Goal: Task Accomplishment & Management: Use online tool/utility

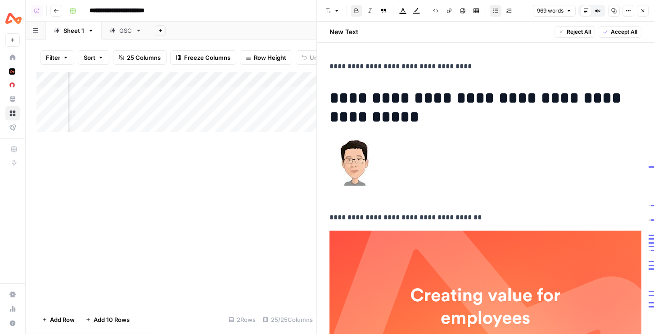
scroll to position [624, 0]
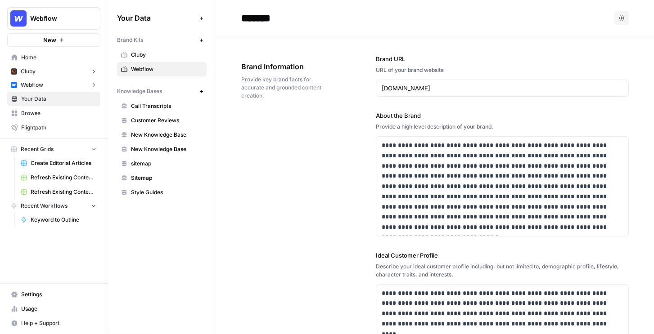
click at [42, 85] on span "Webflow" at bounding box center [32, 85] width 22 height 8
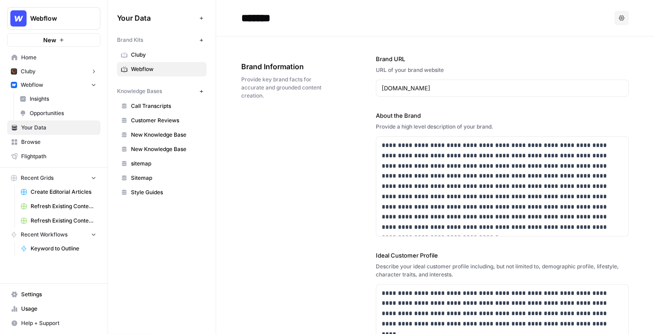
click at [52, 98] on span "Insights" at bounding box center [63, 99] width 67 height 8
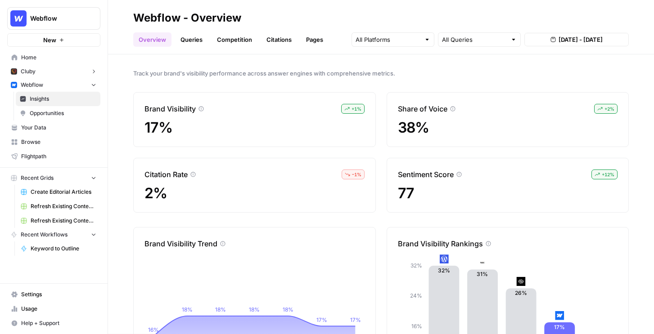
click at [194, 26] on div "Overview Queries Competition Citations Pages All Queries Aug 22, 2025 - Aug 28,…" at bounding box center [380, 36] width 495 height 22
click at [193, 42] on link "Queries" at bounding box center [191, 39] width 33 height 14
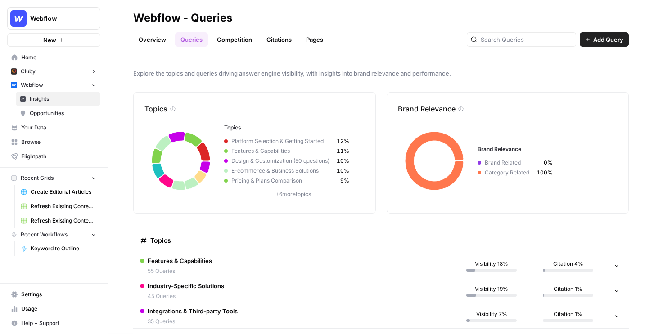
scroll to position [105, 0]
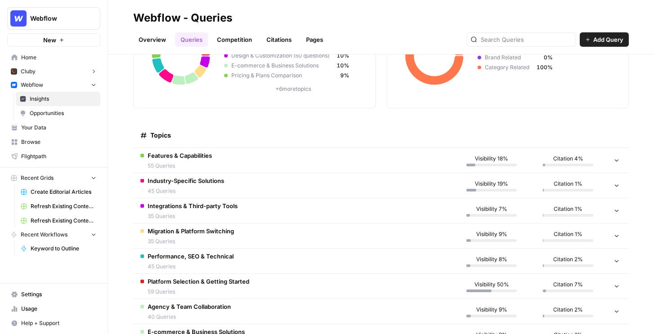
click at [232, 163] on td "Features & Capabilities 55 Queries" at bounding box center [293, 160] width 320 height 25
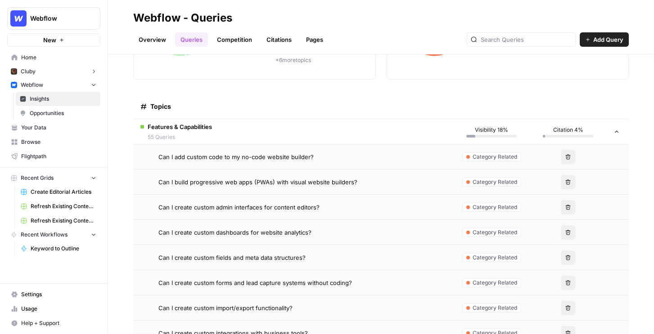
scroll to position [153, 0]
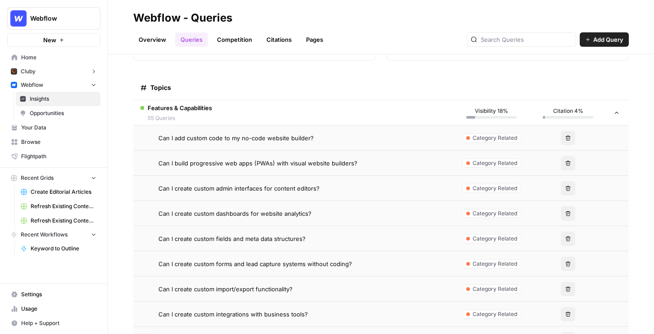
click at [267, 139] on span "Can I add custom code to my no-code website builder?" at bounding box center [235, 138] width 155 height 9
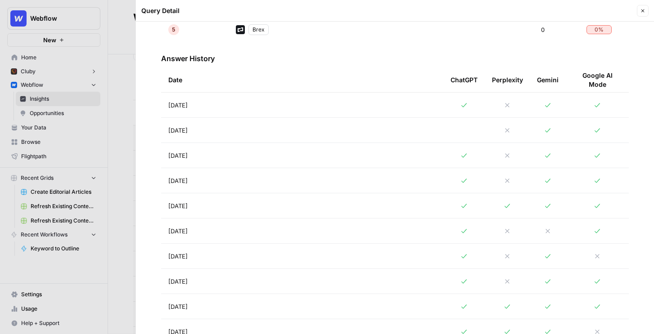
scroll to position [300, 0]
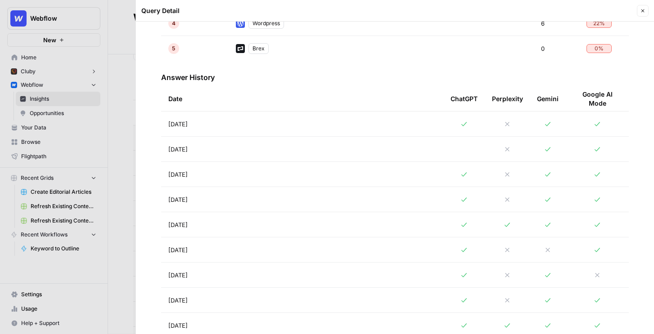
click at [432, 126] on td "Aug 28, 2025" at bounding box center [302, 124] width 282 height 25
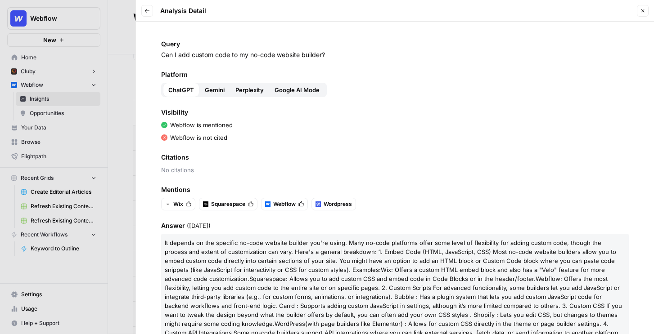
click at [213, 89] on span "Gemini" at bounding box center [215, 89] width 20 height 9
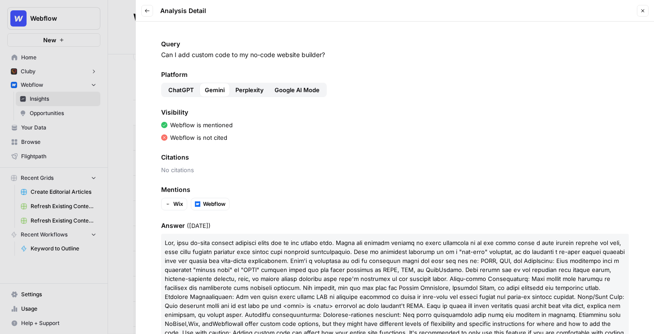
click at [243, 90] on span "Perplexity" at bounding box center [249, 89] width 28 height 9
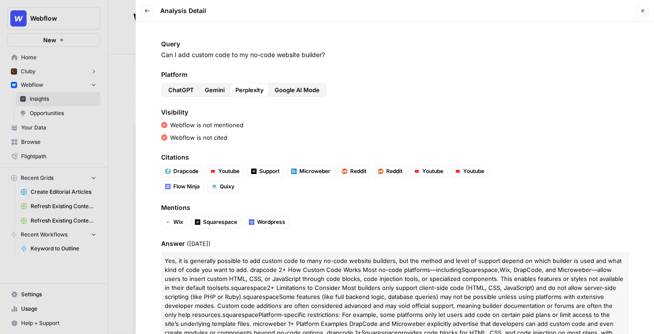
click at [147, 10] on icon "button" at bounding box center [147, 11] width 4 height 4
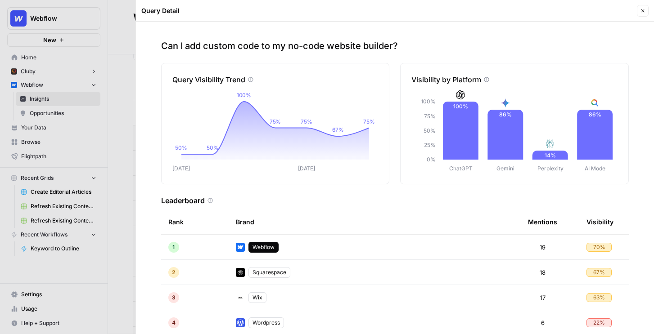
click at [647, 11] on button "Close" at bounding box center [643, 11] width 12 height 12
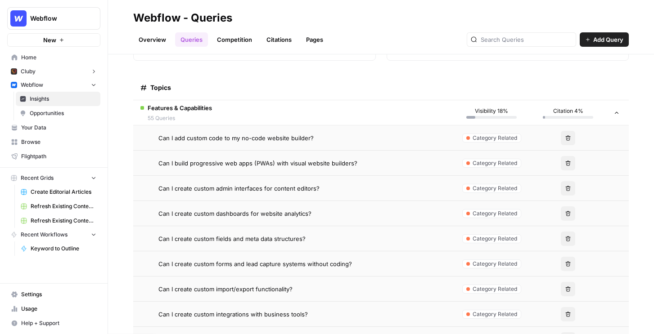
click at [449, 109] on td "Features & Capabilities 55 Queries" at bounding box center [293, 112] width 320 height 25
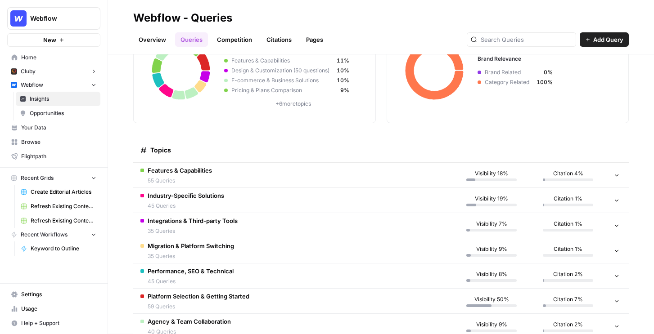
scroll to position [21, 0]
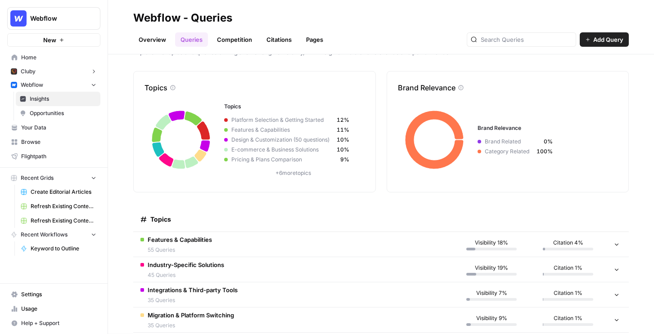
click at [147, 36] on link "Overview" at bounding box center [152, 39] width 38 height 14
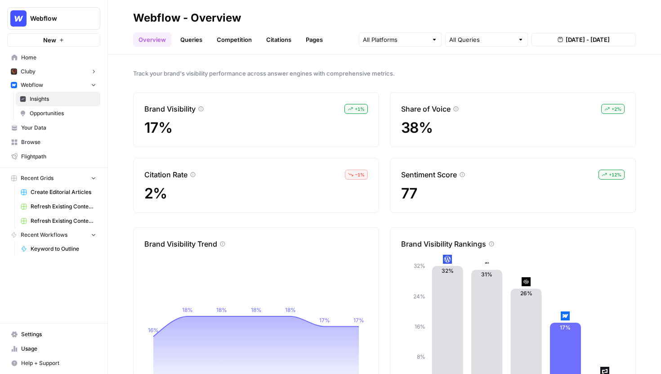
click at [238, 38] on link "Competition" at bounding box center [234, 39] width 46 height 14
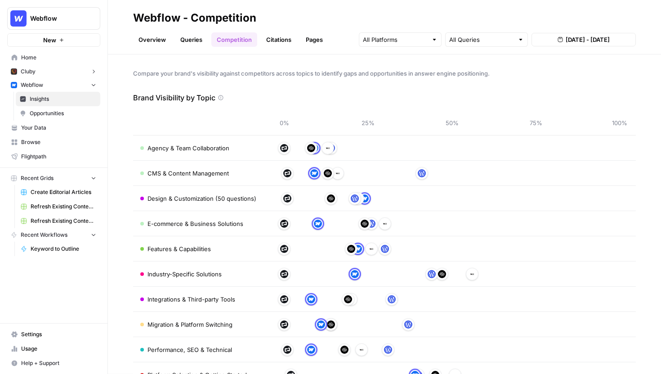
click at [272, 35] on link "Citations" at bounding box center [279, 39] width 36 height 14
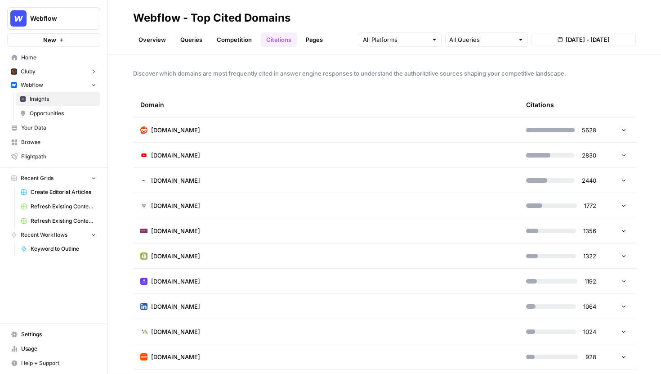
click at [616, 131] on div at bounding box center [621, 130] width 11 height 6
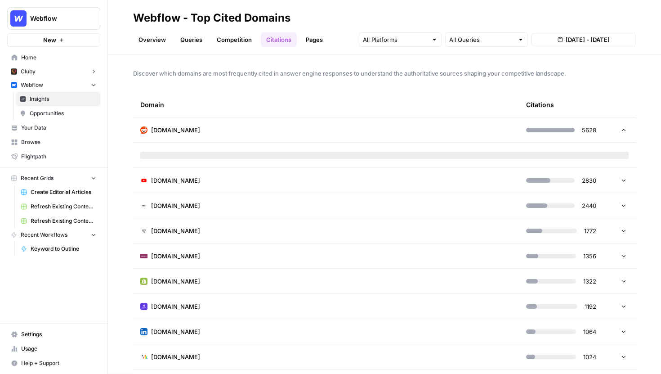
click at [616, 131] on div at bounding box center [621, 130] width 11 height 6
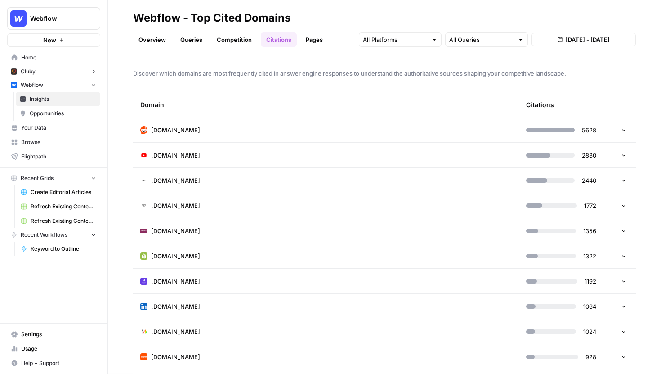
click at [419, 127] on td "reddit.com" at bounding box center [326, 129] width 386 height 25
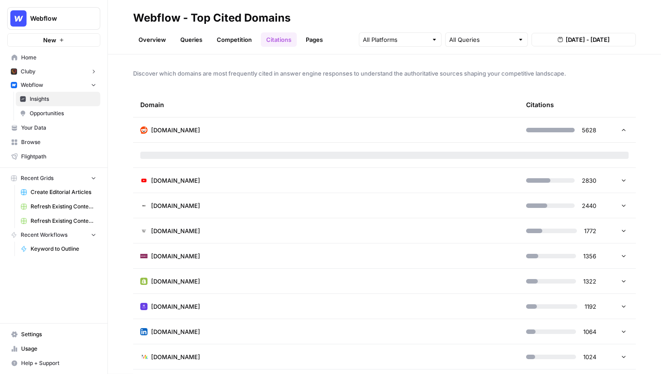
click at [456, 143] on td at bounding box center [384, 155] width 503 height 25
click at [452, 133] on td "reddit.com" at bounding box center [326, 129] width 386 height 25
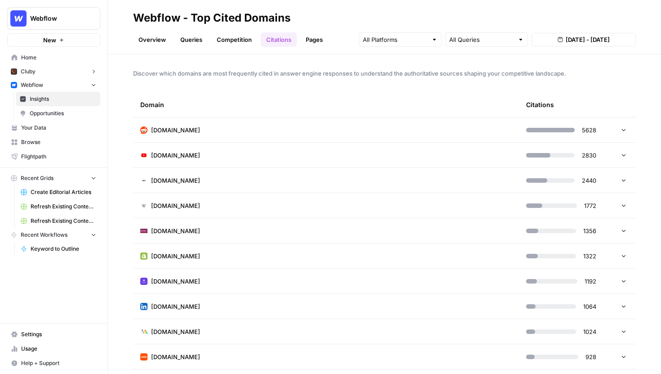
click at [238, 157] on td "youtube.com" at bounding box center [326, 155] width 386 height 25
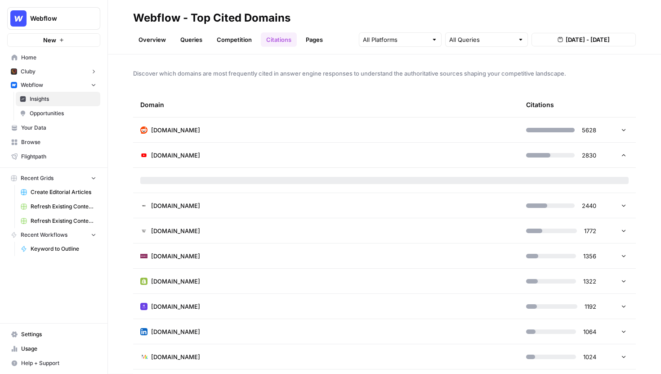
click at [237, 157] on td "youtube.com" at bounding box center [326, 155] width 386 height 25
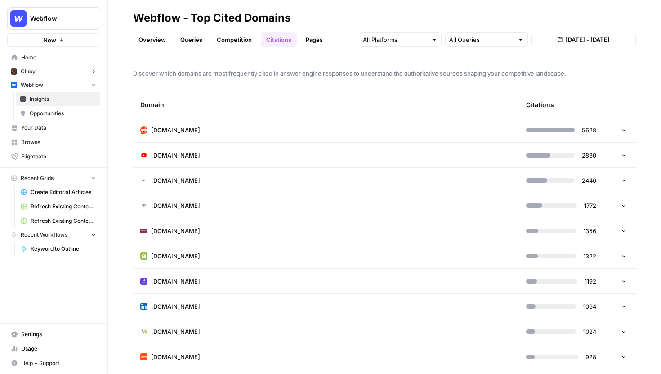
click at [59, 191] on span "Create Editorial Articles" at bounding box center [64, 192] width 66 height 8
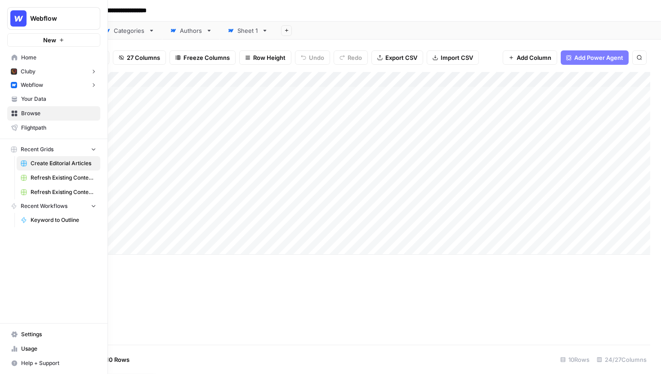
click at [36, 85] on span "Webflow" at bounding box center [32, 85] width 22 height 8
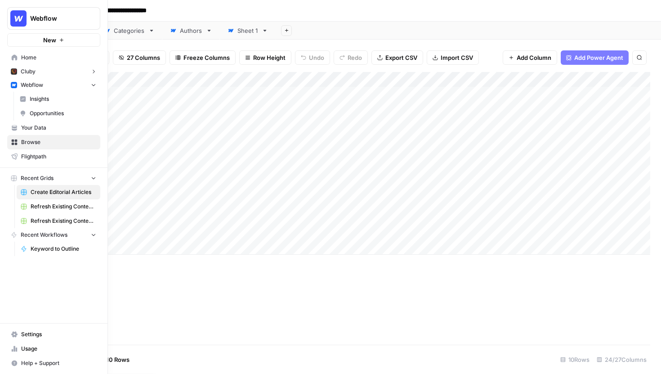
click at [38, 113] on span "Opportunities" at bounding box center [63, 113] width 67 height 8
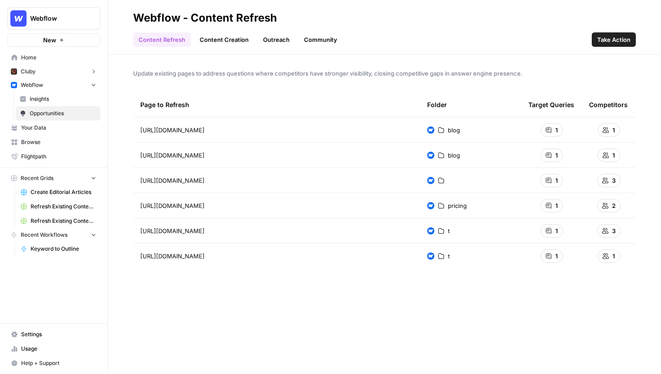
click at [208, 36] on link "Content Creation" at bounding box center [224, 39] width 60 height 14
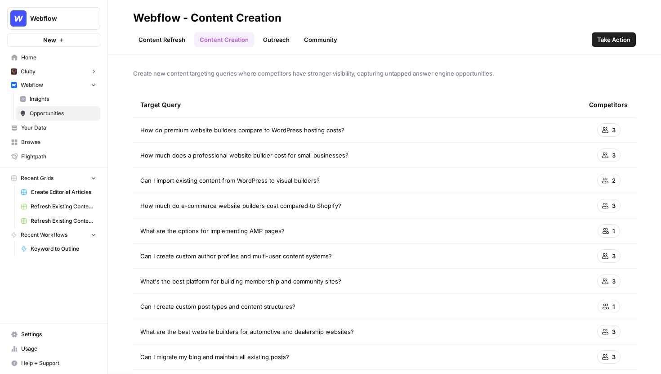
click at [616, 41] on span "Take Action" at bounding box center [614, 39] width 33 height 9
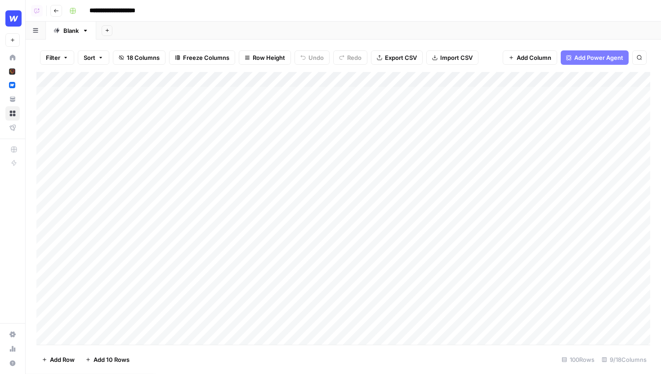
click at [354, 94] on div "Add Column" at bounding box center [343, 208] width 614 height 273
click at [395, 93] on div "Add Column" at bounding box center [343, 208] width 614 height 273
click at [389, 78] on div "Add Column" at bounding box center [343, 208] width 614 height 273
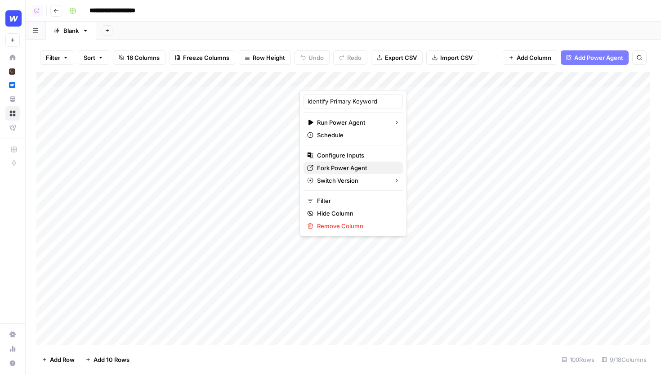
click at [336, 167] on span "Fork Power Agent" at bounding box center [356, 167] width 79 height 9
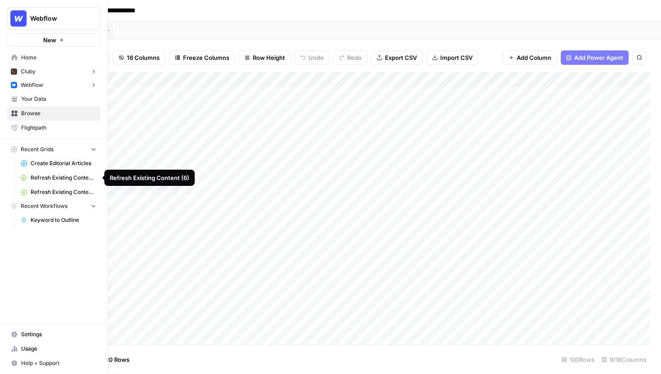
click at [54, 178] on span "Refresh Existing Content (6)" at bounding box center [64, 178] width 66 height 8
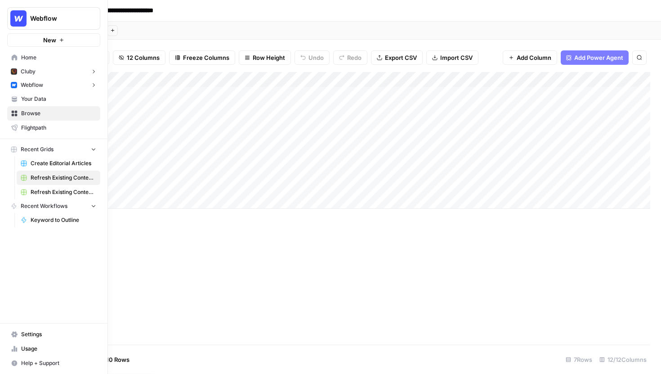
click at [57, 88] on button "Webflow" at bounding box center [53, 84] width 93 height 13
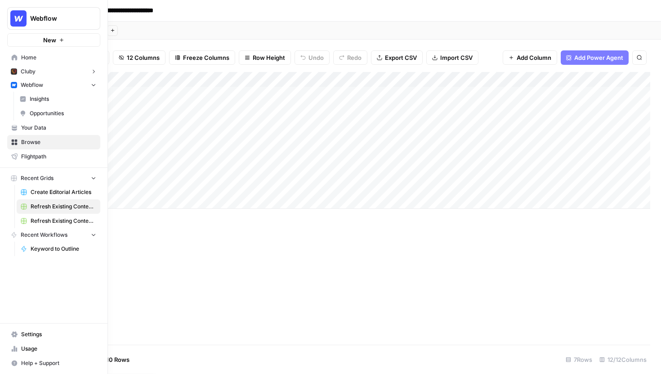
click at [40, 110] on span "Opportunities" at bounding box center [63, 113] width 67 height 8
